Goal: Navigation & Orientation: Find specific page/section

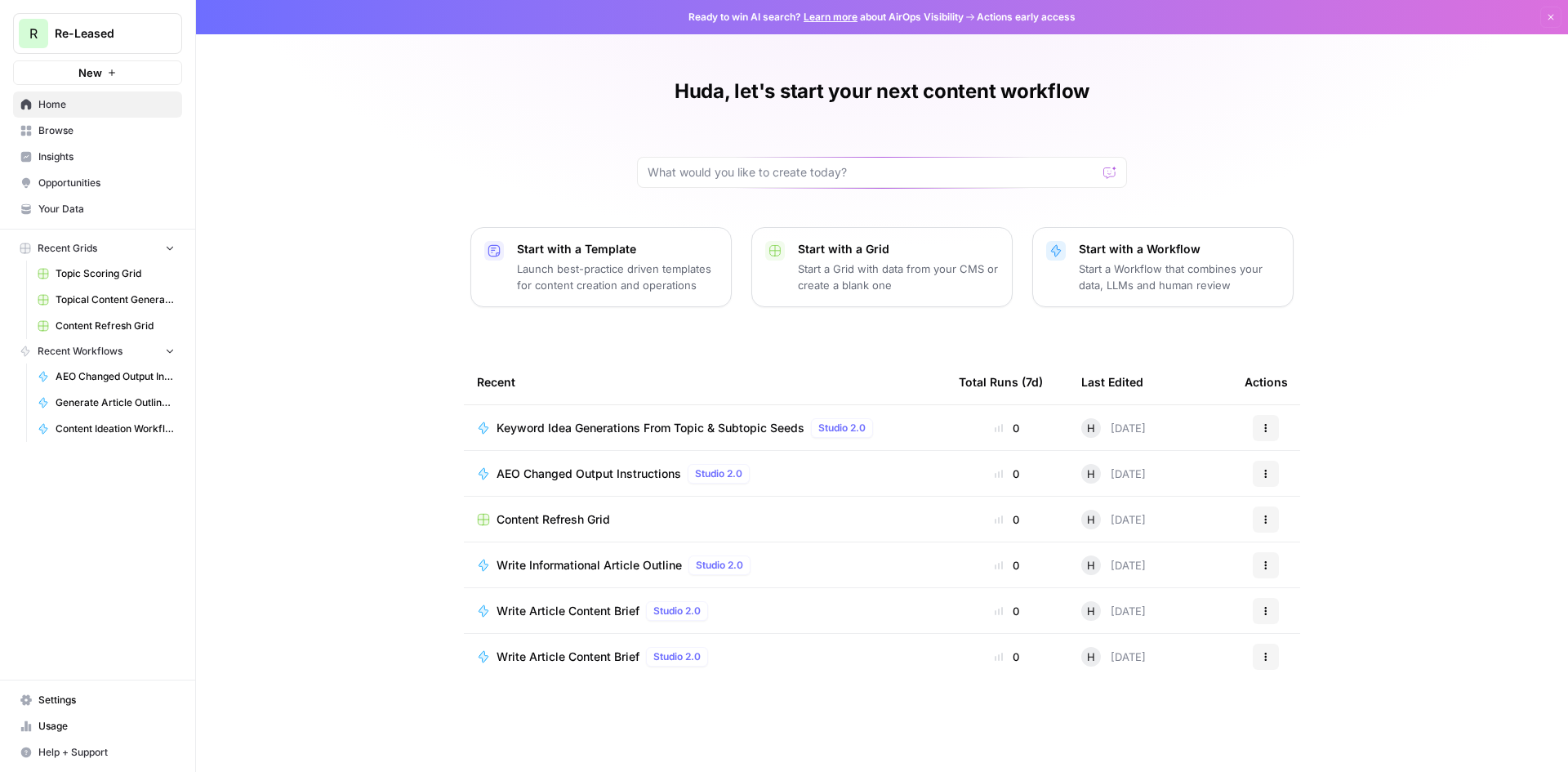
click at [549, 516] on span "Content Refresh Grid" at bounding box center [553, 520] width 114 height 17
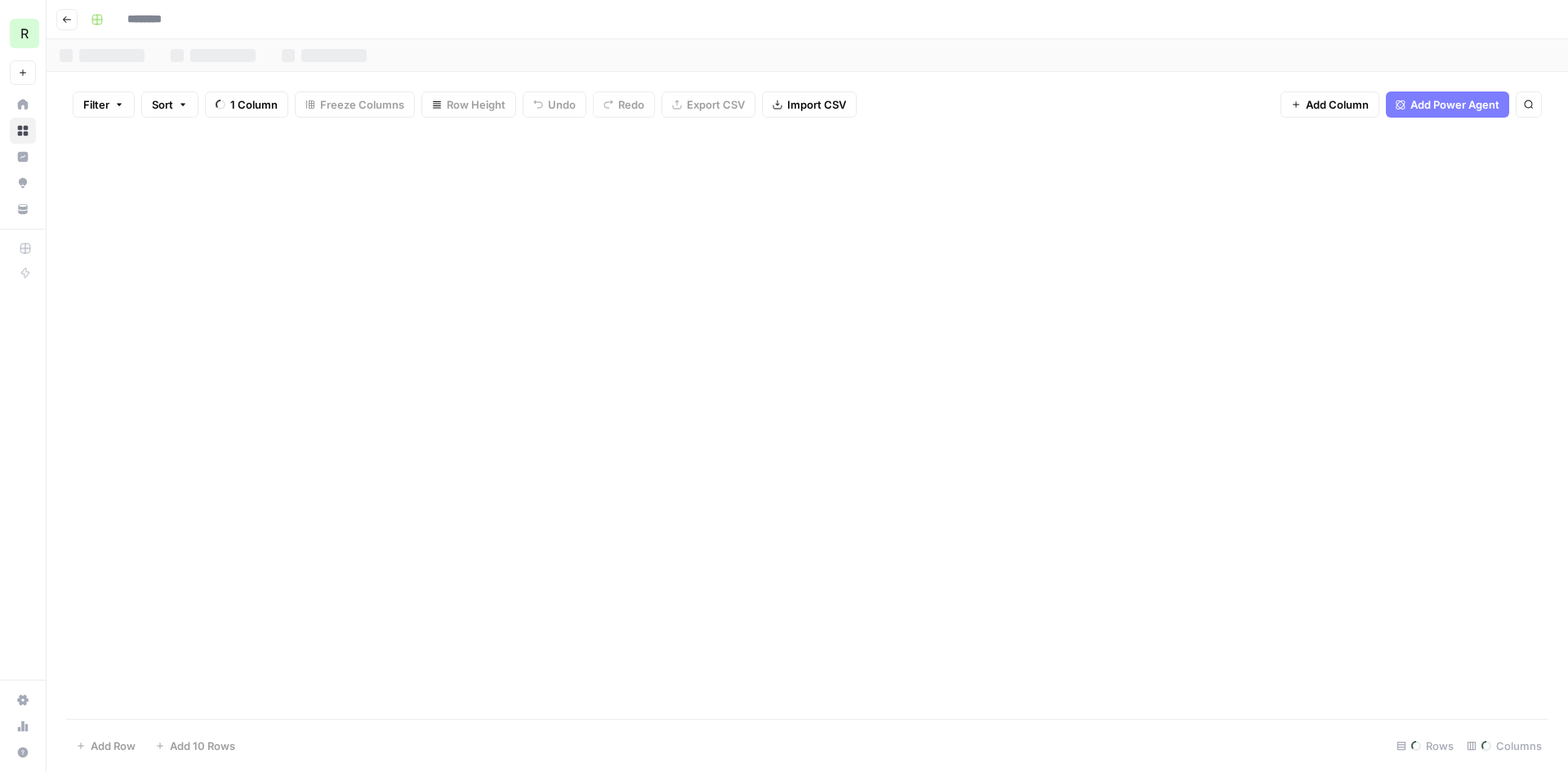
type input "**********"
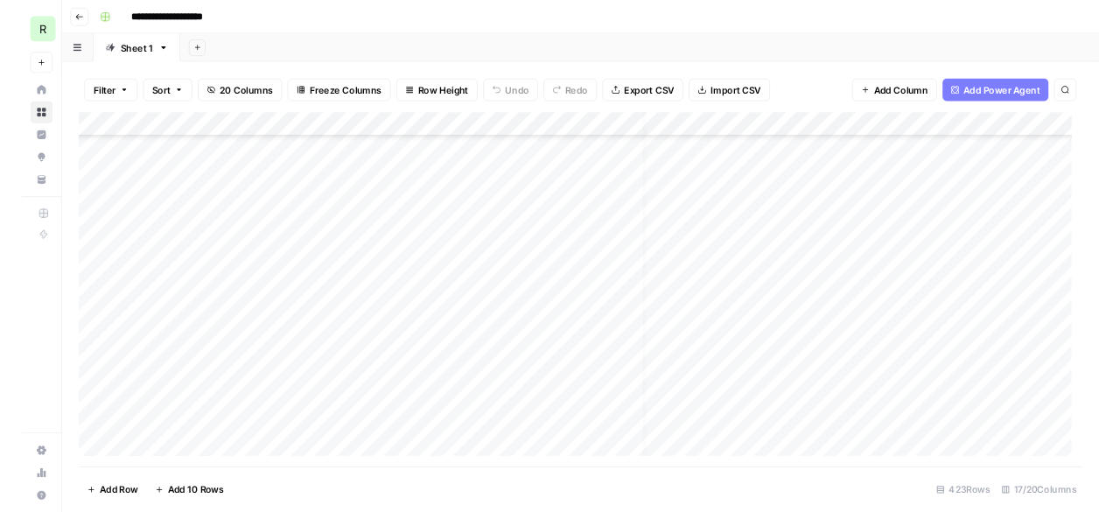
scroll to position [252, 0]
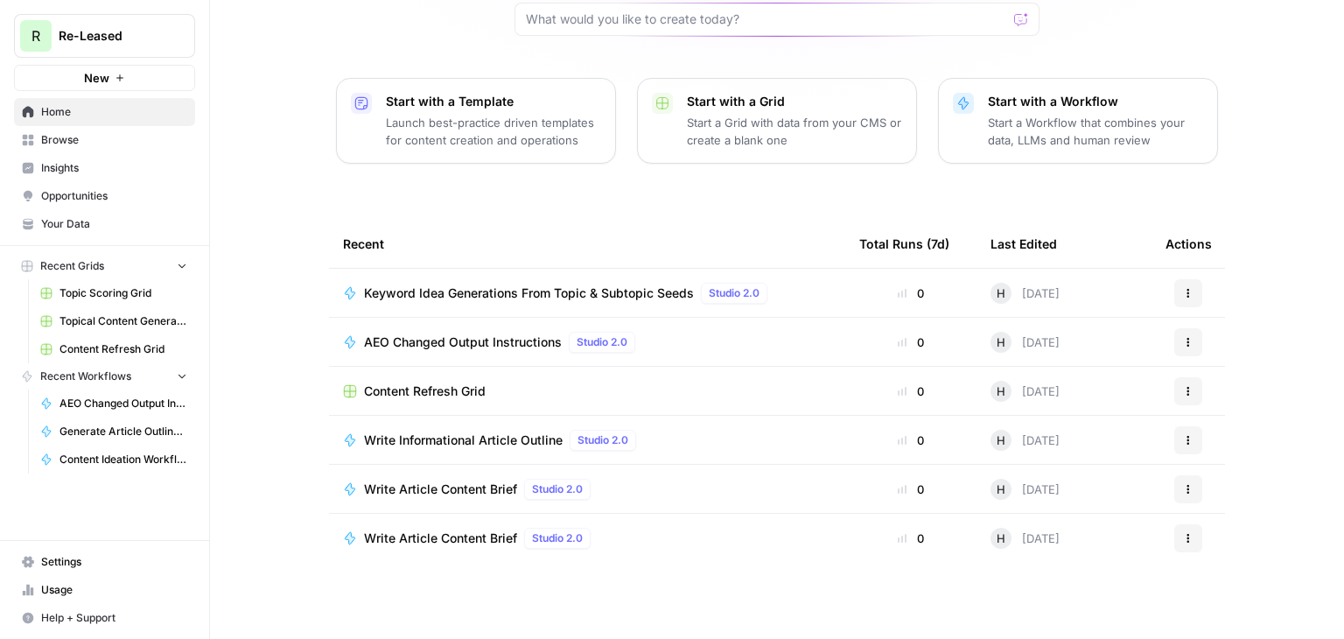
scroll to position [165, 0]
click at [120, 293] on span "Topic Scoring Grid" at bounding box center [124, 293] width 128 height 16
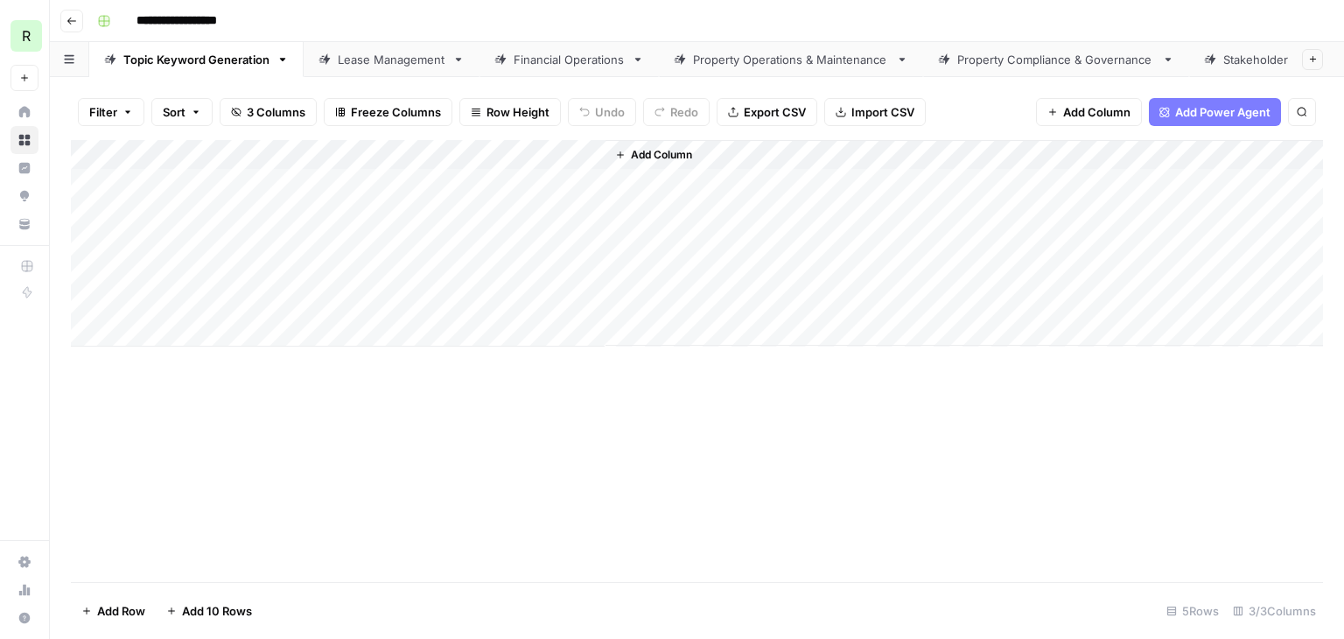
click at [400, 179] on div "Add Column" at bounding box center [697, 243] width 1252 height 207
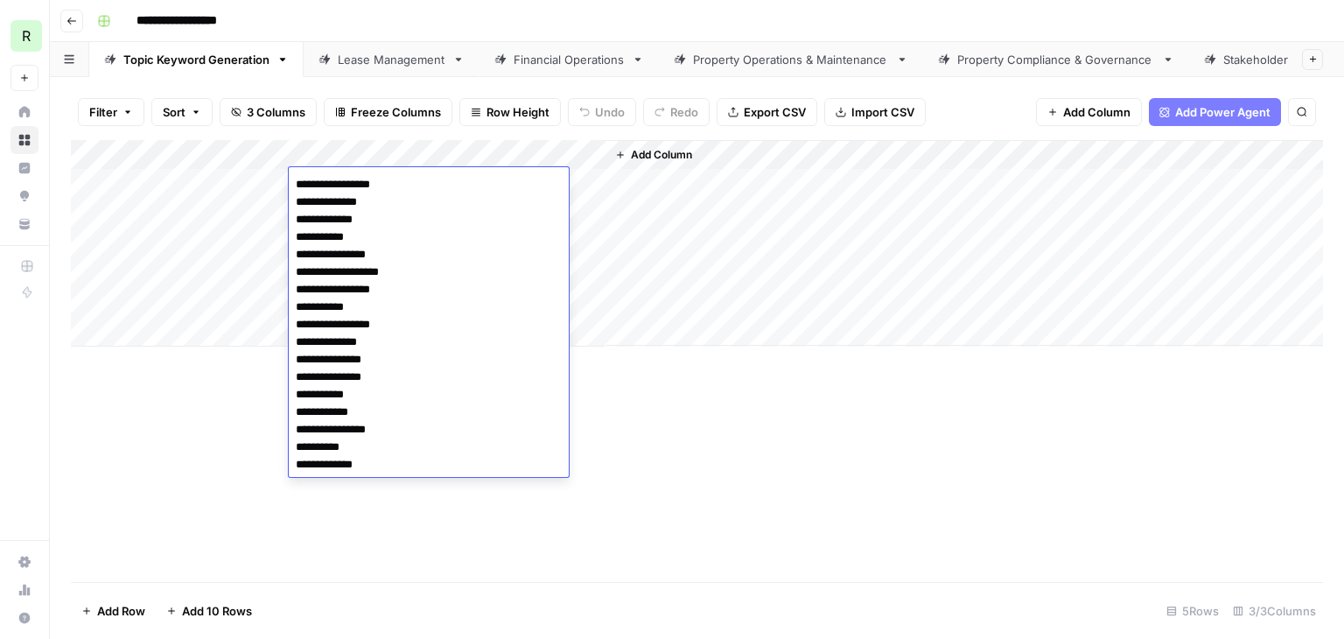
click at [669, 540] on div "Add Column" at bounding box center [697, 361] width 1252 height 442
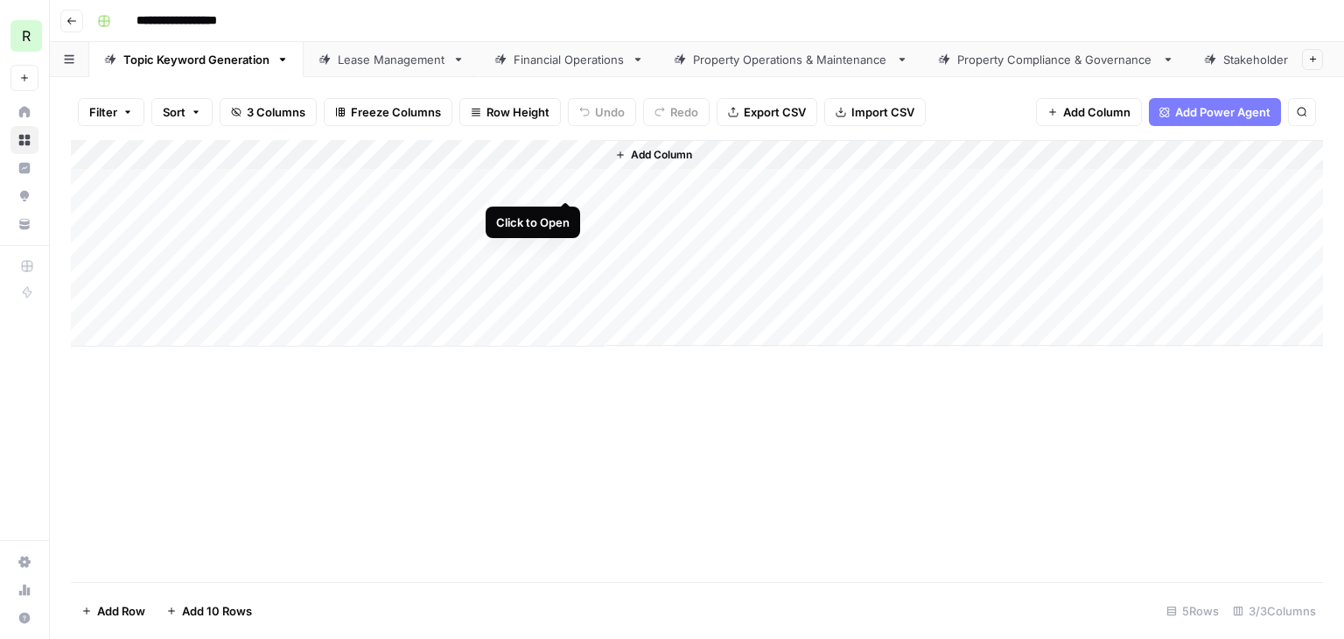
click at [564, 181] on div "Add Column" at bounding box center [697, 243] width 1252 height 207
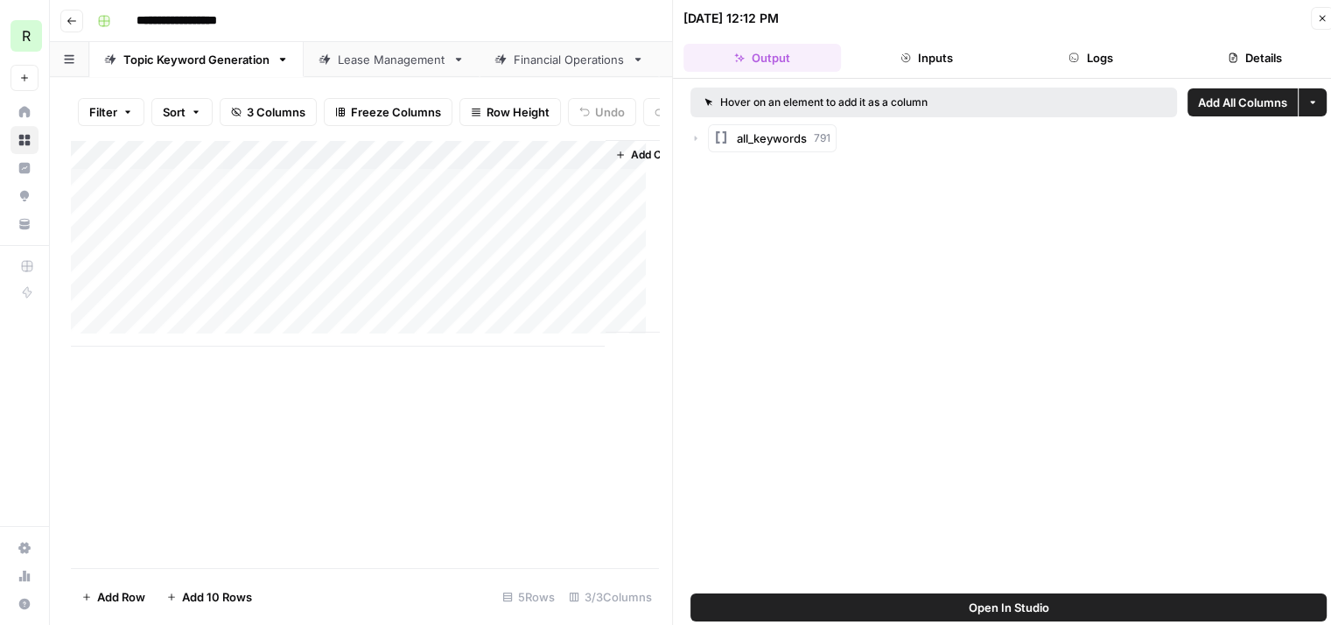
click at [508, 224] on div "Add Column" at bounding box center [365, 243] width 588 height 207
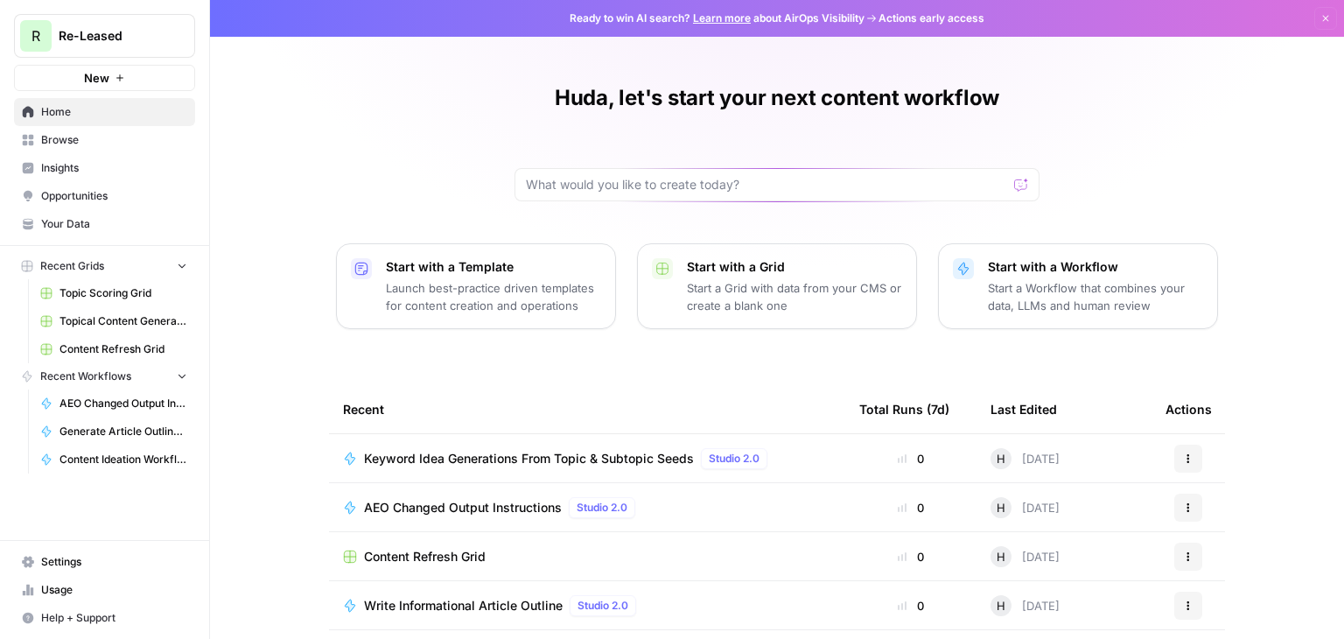
scroll to position [165, 0]
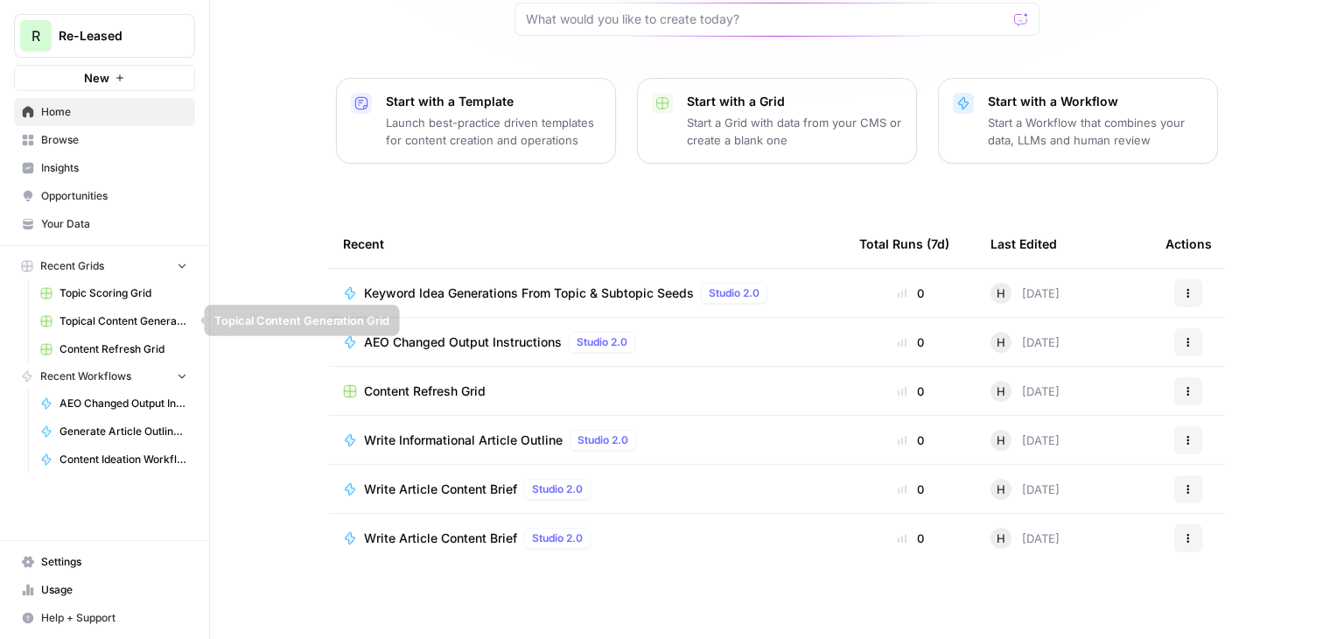
click at [140, 315] on span "Topical Content Generation Grid" at bounding box center [124, 321] width 128 height 16
